Goal: Transaction & Acquisition: Subscribe to service/newsletter

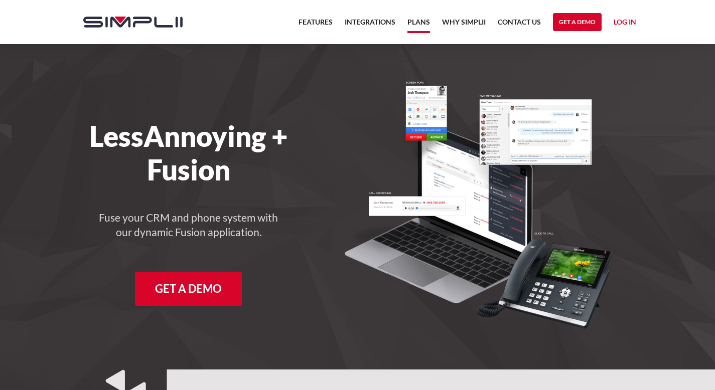
click at [420, 20] on link "Plans" at bounding box center [418, 24] width 23 height 17
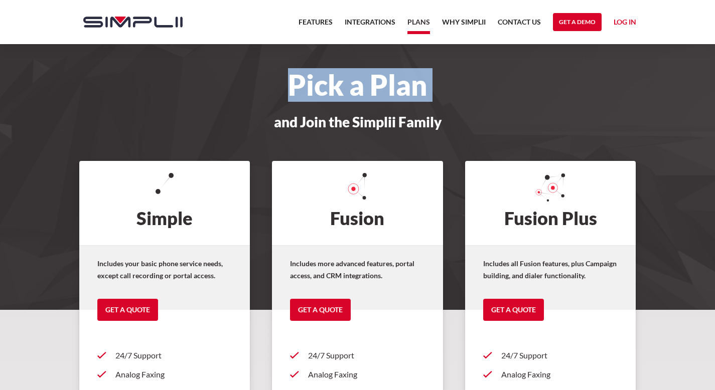
drag, startPoint x: 722, startPoint y: 57, endPoint x: 722, endPoint y: 38, distance: 19.6
click at [715, 38] on html "Features Integrations PRoducts Plans Why Simplii Contact US Master Agreement Ge…" at bounding box center [357, 195] width 715 height 390
